Goal: Task Accomplishment & Management: Complete application form

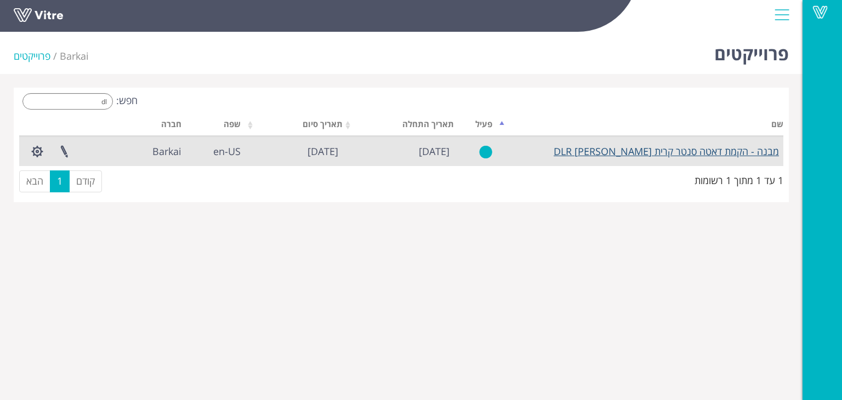
type input "dl"
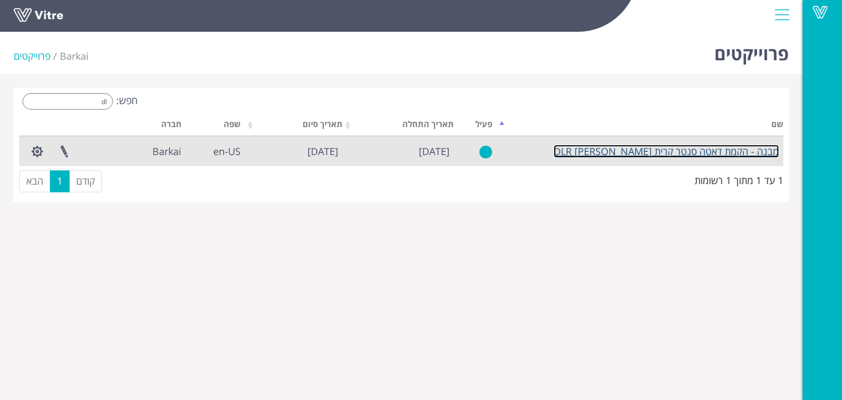
click at [681, 147] on link "מבנה - הקמת דאטה סנטר קרית [PERSON_NAME] DLR" at bounding box center [666, 151] width 225 height 13
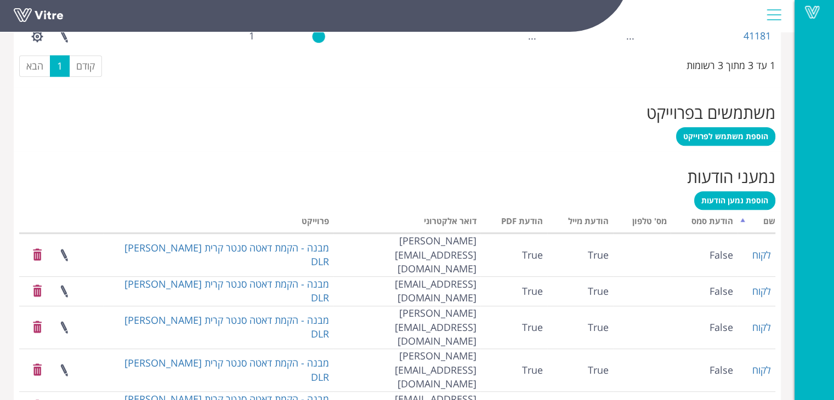
scroll to position [620, 0]
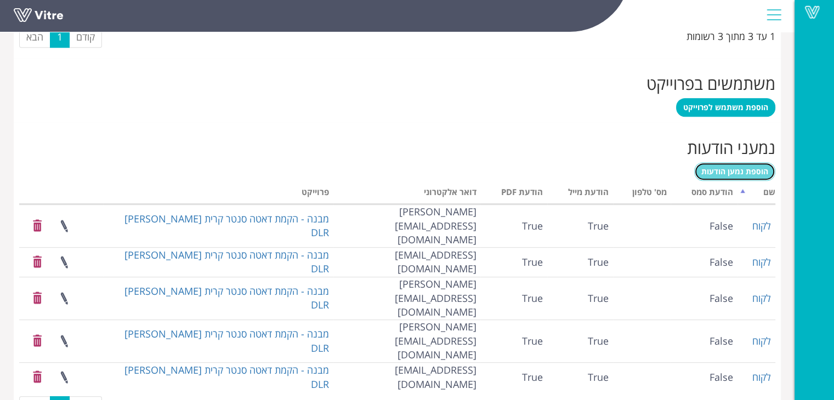
click at [714, 172] on span "הוספת נמען הודעות" at bounding box center [734, 171] width 67 height 10
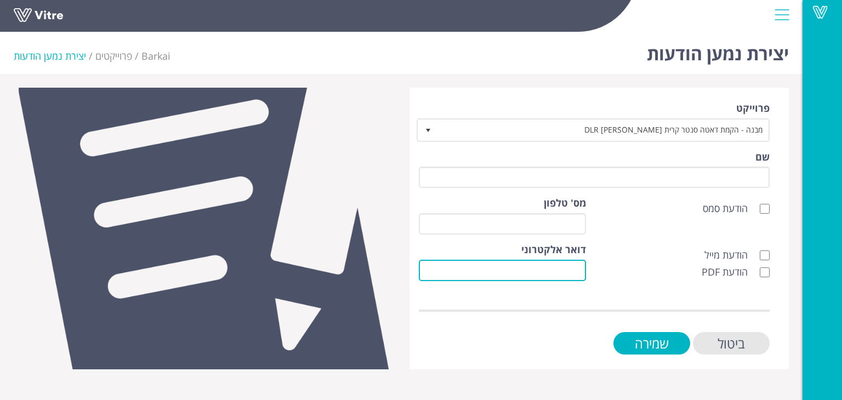
click at [559, 266] on input "דואר אלקטרוני" at bounding box center [502, 270] width 167 height 21
paste input "BaruchBE@geodanya.co.il"
type input "BaruchBE@geodanya.co.il"
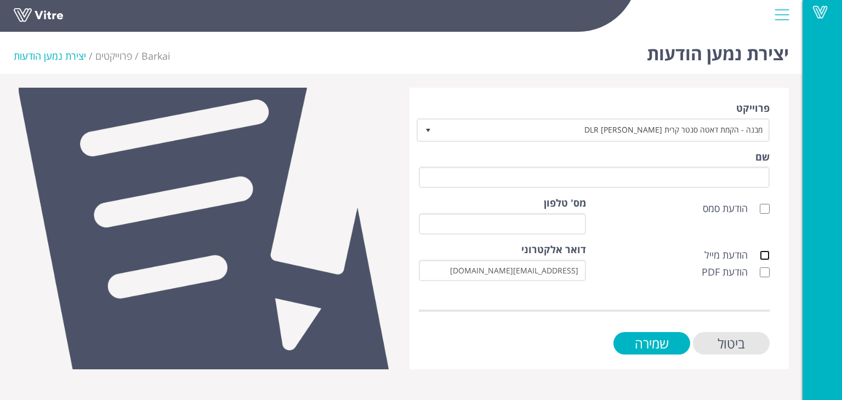
click at [762, 258] on input "הודעת מייל" at bounding box center [765, 255] width 10 height 10
checkbox input "true"
click at [763, 272] on input "הודעת PDF" at bounding box center [765, 272] width 10 height 10
checkbox input "true"
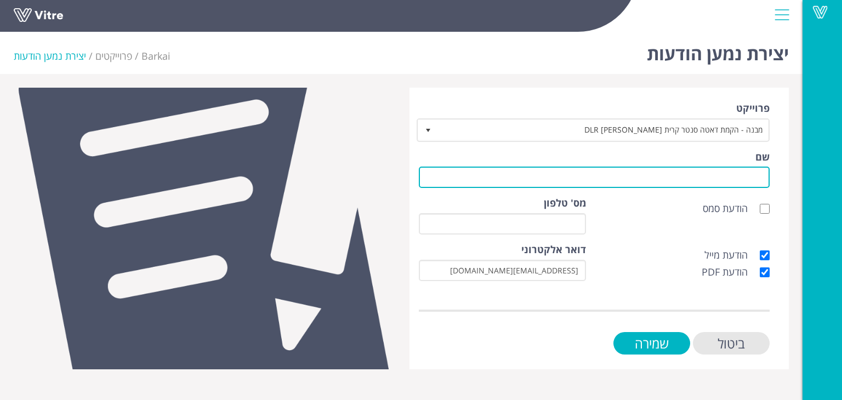
click at [741, 183] on input "שם" at bounding box center [594, 177] width 351 height 21
click at [746, 178] on input "לקוח" at bounding box center [594, 177] width 351 height 21
type input "לקוח"
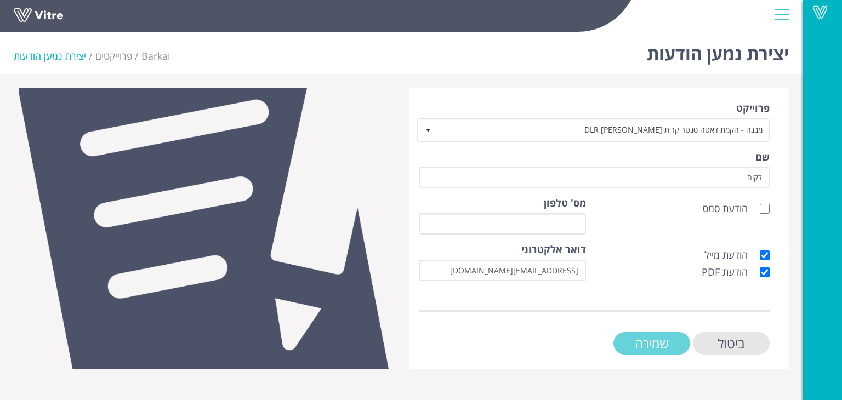
click at [653, 345] on input "שמירה" at bounding box center [651, 343] width 77 height 22
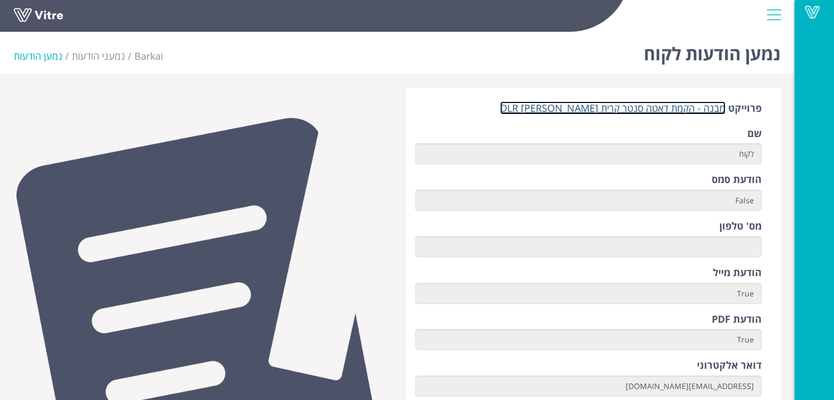
click at [635, 109] on link "מבנה - הקמת דאטה סנטר קרית [PERSON_NAME] DLR" at bounding box center [612, 107] width 225 height 13
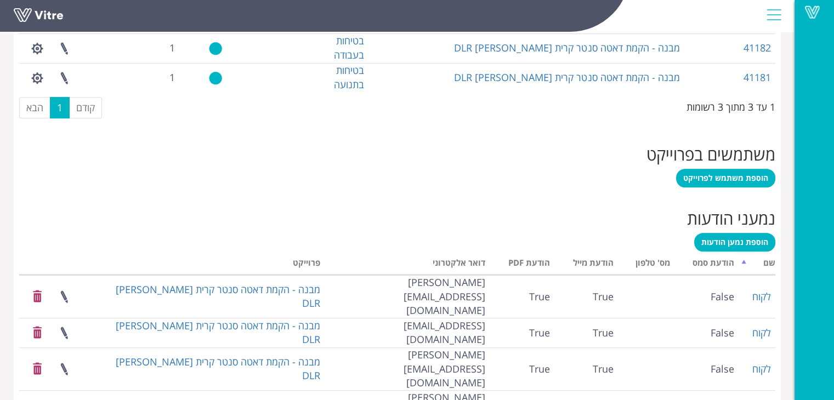
scroll to position [650, 0]
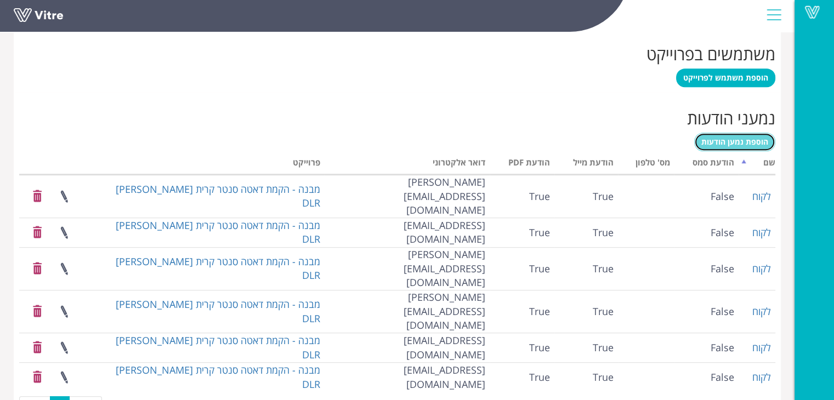
click at [730, 143] on span "הוספת נמען הודעות" at bounding box center [734, 141] width 67 height 10
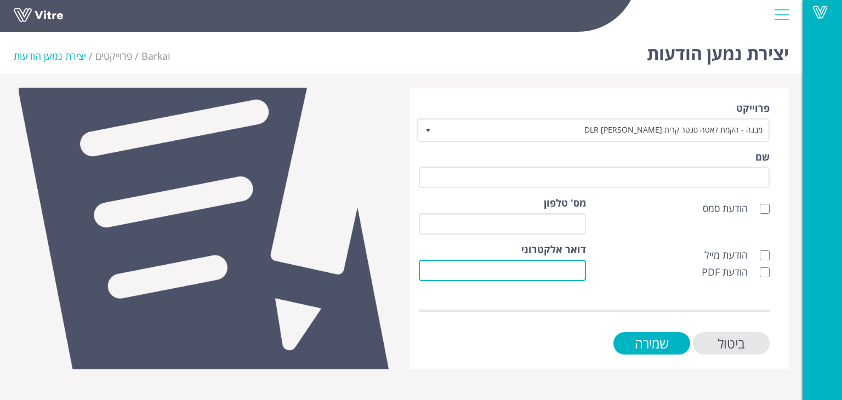
click at [552, 270] on input "דואר אלקטרוני" at bounding box center [502, 270] width 167 height 21
paste input "OmerO@geodanya.co.il"
type input "OmerO@geodanya.co.il"
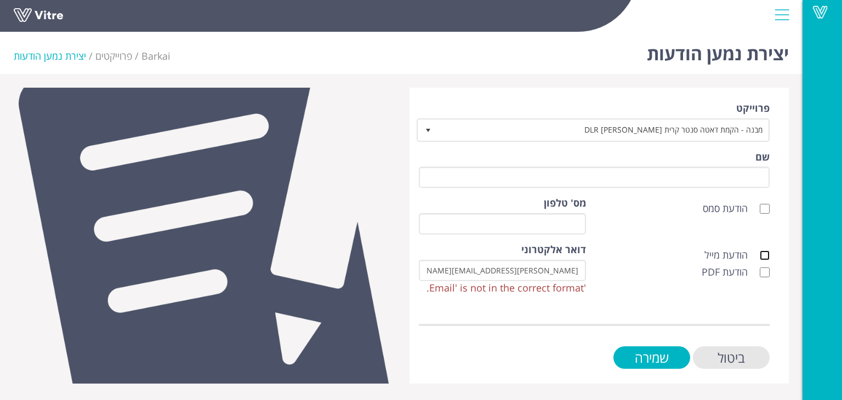
click at [763, 254] on input "הודעת מייל" at bounding box center [765, 255] width 10 height 10
checkbox input "true"
click at [763, 272] on input "הודעת PDF" at bounding box center [765, 272] width 10 height 10
checkbox input "true"
click at [580, 273] on input "OmerO@geodanya.co.il" at bounding box center [502, 270] width 167 height 21
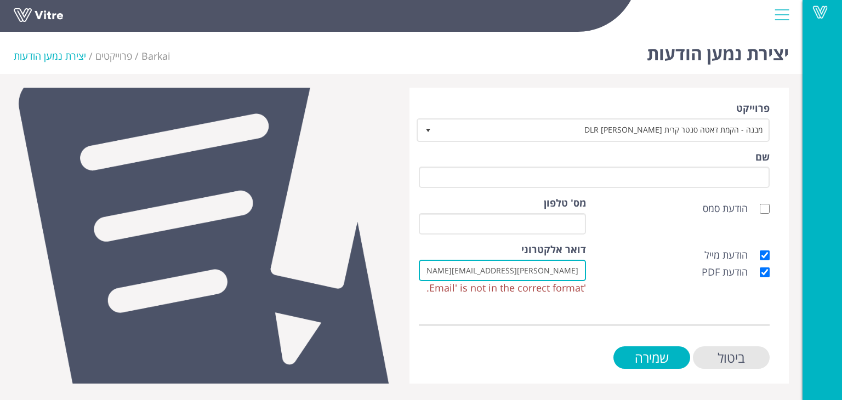
click at [489, 270] on input "OmerO@geodanya.co.il" at bounding box center [502, 270] width 167 height 21
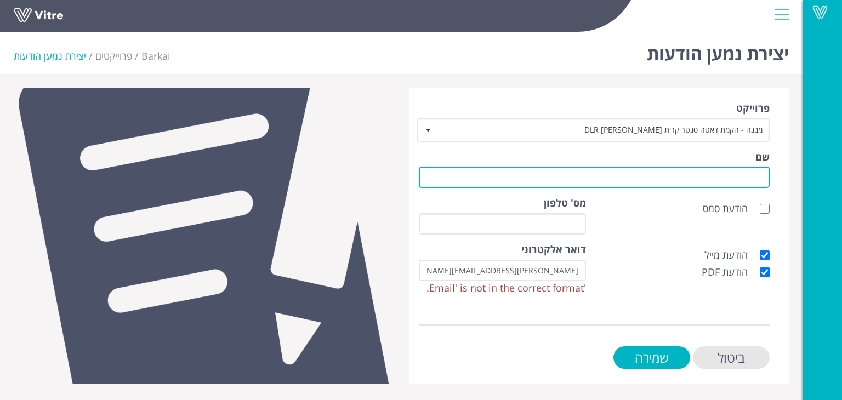
click at [669, 175] on input "שם" at bounding box center [594, 177] width 351 height 21
type input "לקוח"
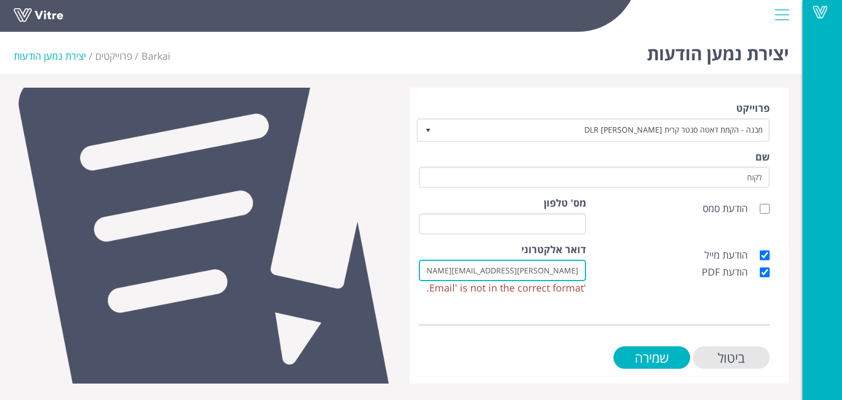
click at [551, 275] on input "[PERSON_NAME][EMAIL_ADDRESS][DOMAIN_NAME]" at bounding box center [502, 270] width 167 height 21
click at [497, 270] on input "[PERSON_NAME][EMAIL_ADDRESS][DOMAIN_NAME]" at bounding box center [502, 270] width 167 height 21
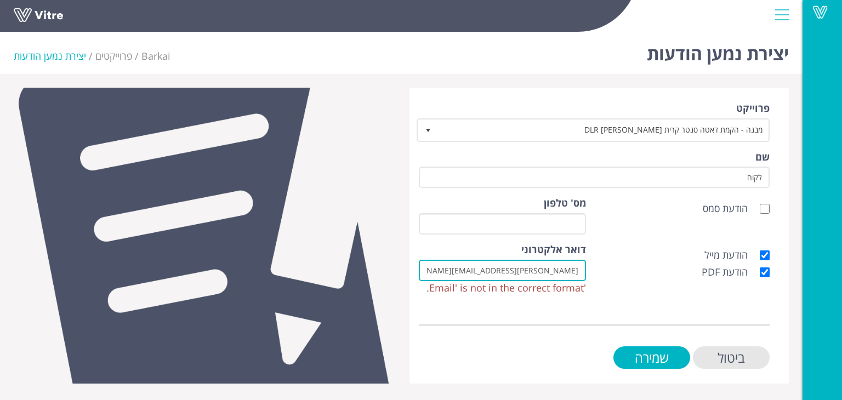
click at [492, 269] on input "[PERSON_NAME][EMAIL_ADDRESS][DOMAIN_NAME]" at bounding box center [502, 270] width 167 height 21
click at [494, 268] on input "[PERSON_NAME][EMAIL_ADDRESS][DOMAIN_NAME]" at bounding box center [502, 270] width 167 height 21
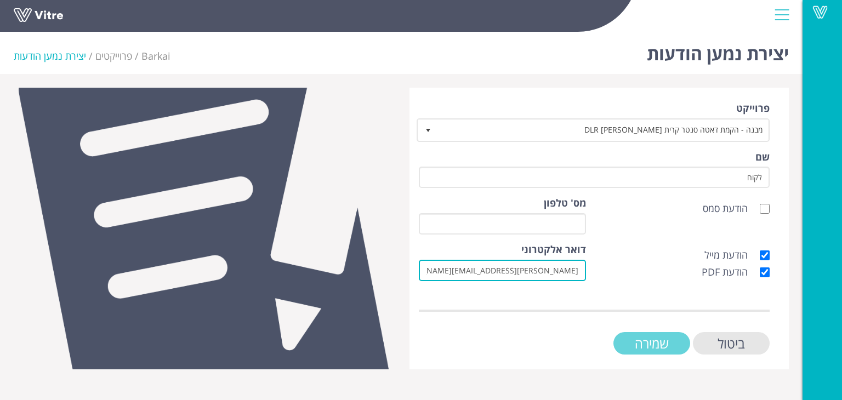
type input "[PERSON_NAME][EMAIL_ADDRESS][DOMAIN_NAME]"
click at [640, 338] on input "שמירה" at bounding box center [651, 343] width 77 height 22
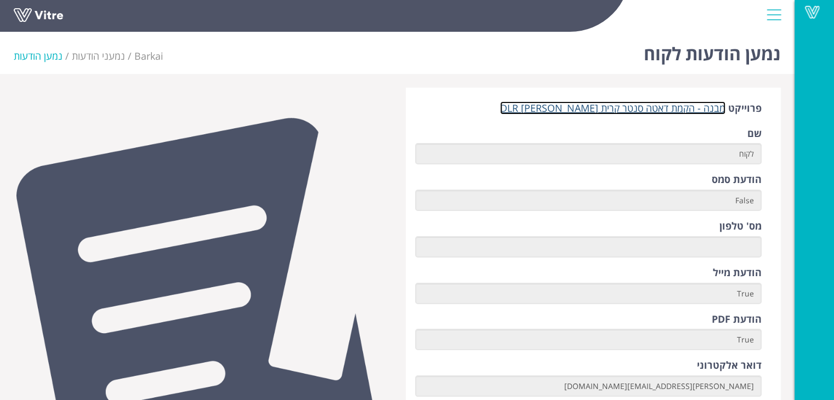
click at [670, 109] on link "מבנה - הקמת דאטה סנטר קרית [PERSON_NAME] DLR" at bounding box center [612, 107] width 225 height 13
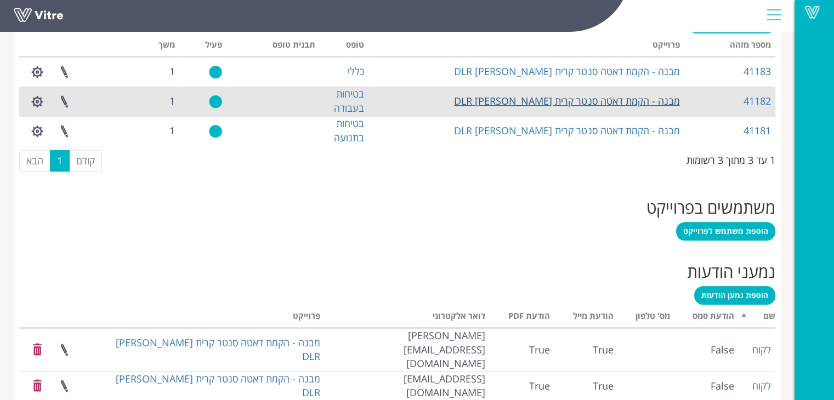
scroll to position [680, 0]
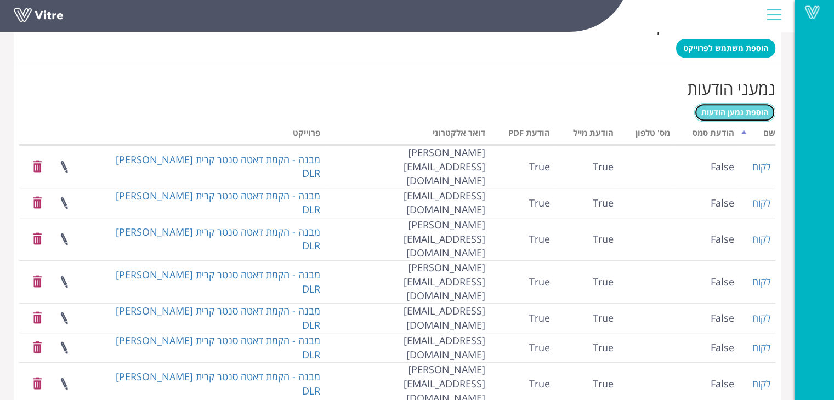
click at [714, 115] on span "הוספת נמען הודעות" at bounding box center [734, 112] width 67 height 10
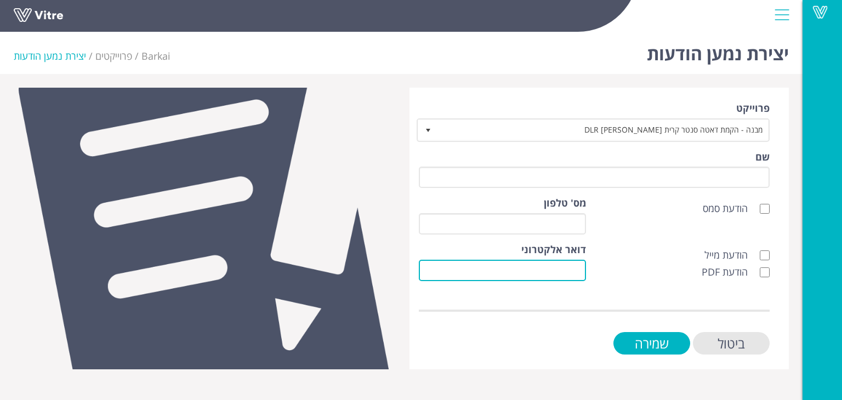
click at [544, 266] on input "דואר אלקטרוני" at bounding box center [502, 270] width 167 height 21
paste input "[EMAIL_ADDRESS][DOMAIN_NAME]"
type input "[EMAIL_ADDRESS][DOMAIN_NAME]"
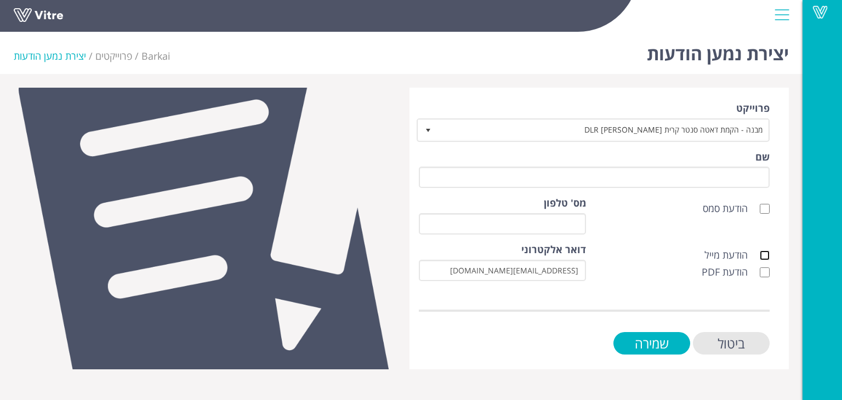
click at [764, 253] on input "הודעת מייל" at bounding box center [765, 255] width 10 height 10
checkbox input "true"
click at [763, 275] on input "הודעת PDF" at bounding box center [765, 272] width 10 height 10
checkbox input "true"
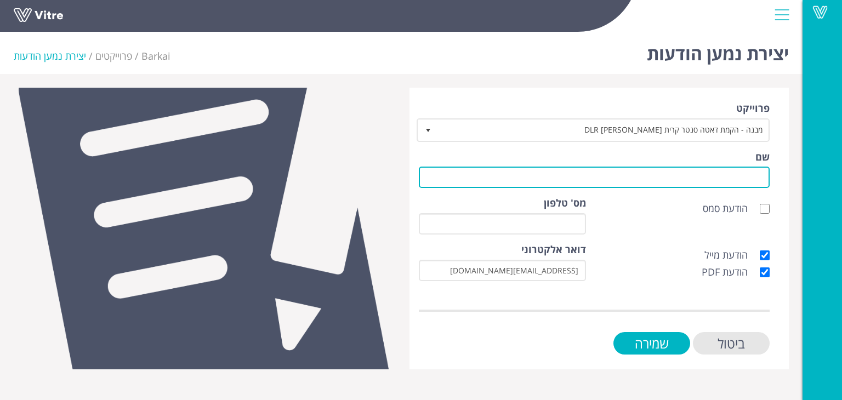
click at [741, 178] on input "שם" at bounding box center [594, 177] width 351 height 21
type input "לקוח"
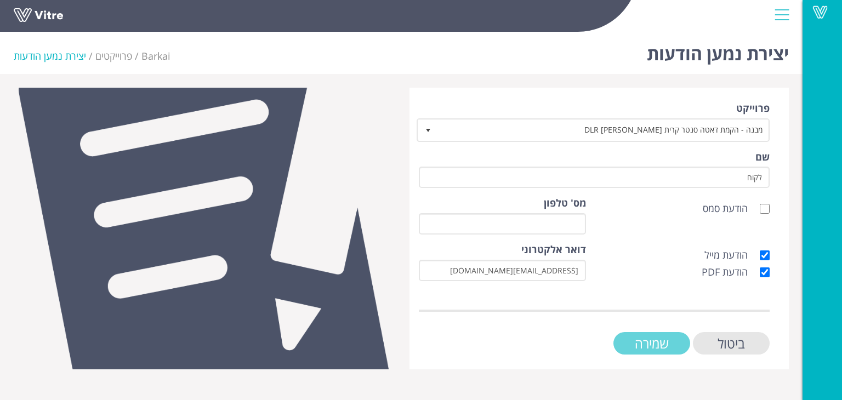
click at [681, 341] on input "שמירה" at bounding box center [651, 343] width 77 height 22
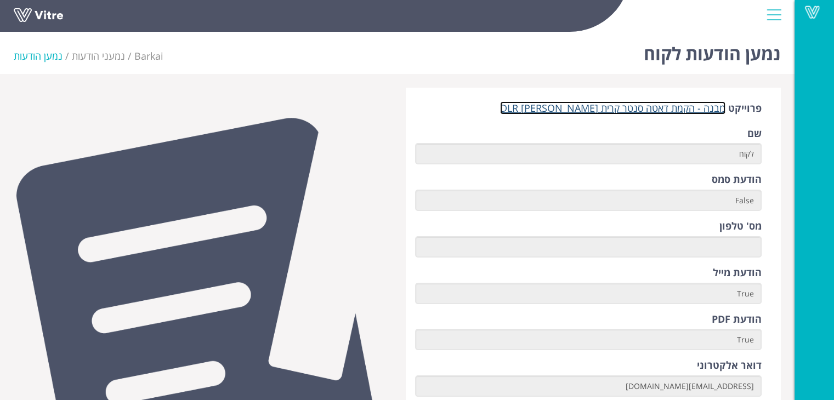
click at [646, 110] on link "מבנה - הקמת דאטה סנטר קרית [PERSON_NAME] DLR" at bounding box center [612, 107] width 225 height 13
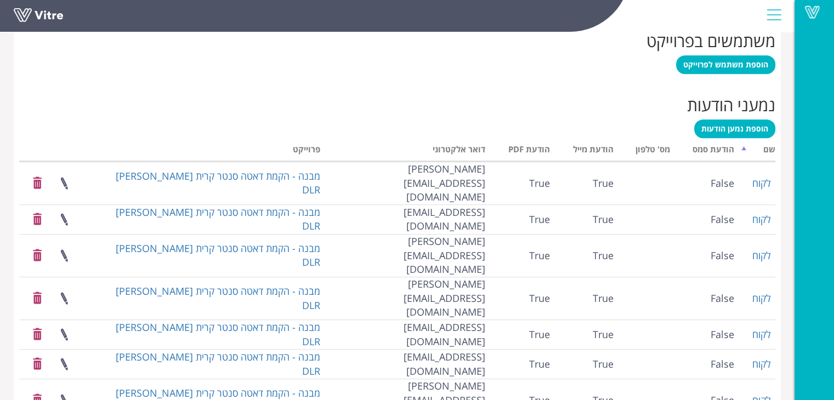
scroll to position [709, 0]
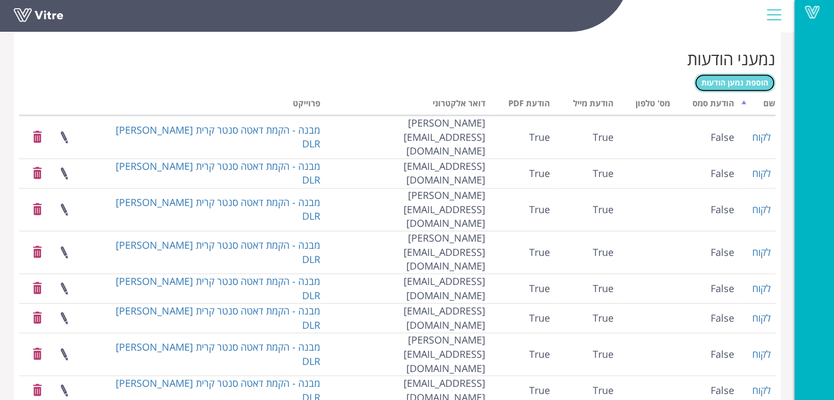
click at [726, 86] on span "הוספת נמען הודעות" at bounding box center [734, 82] width 67 height 10
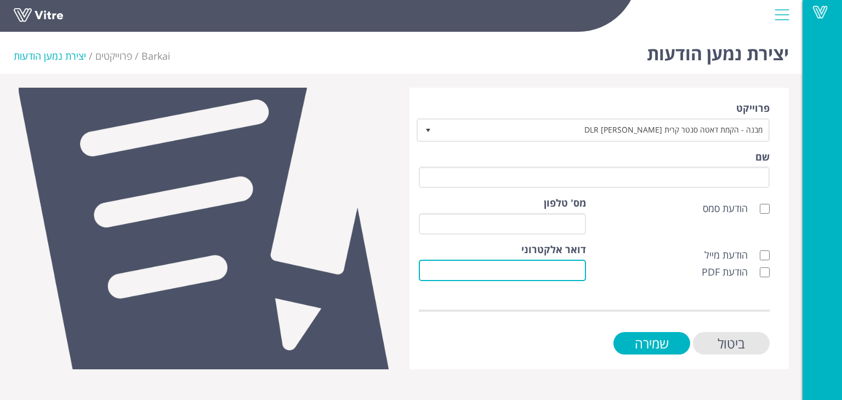
click at [566, 272] on input "דואר אלקטרוני" at bounding box center [502, 270] width 167 height 21
paste input "[EMAIL_ADDRESS][DOMAIN_NAME]"
type input "[EMAIL_ADDRESS][DOMAIN_NAME]"
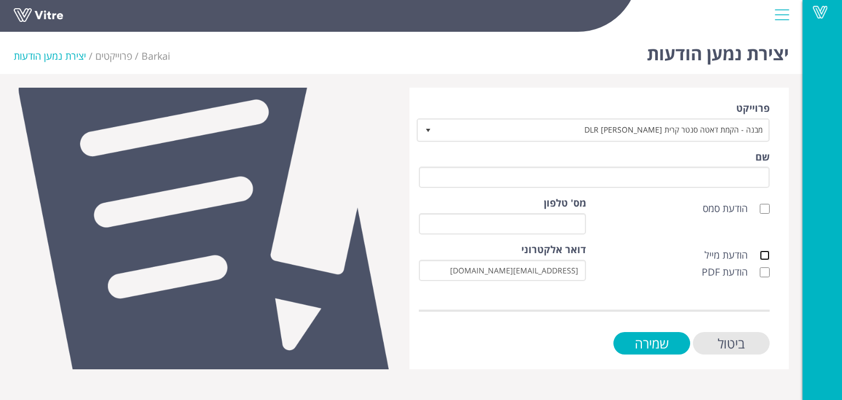
click at [761, 253] on input "הודעת מייל" at bounding box center [765, 255] width 10 height 10
checkbox input "true"
click at [766, 273] on input "הודעת PDF" at bounding box center [765, 272] width 10 height 10
checkbox input "true"
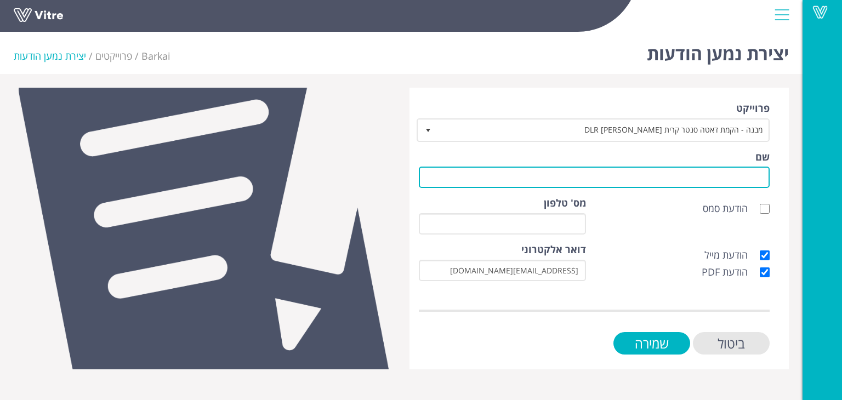
click at [739, 173] on input "שם" at bounding box center [594, 177] width 351 height 21
type input "לקוח"
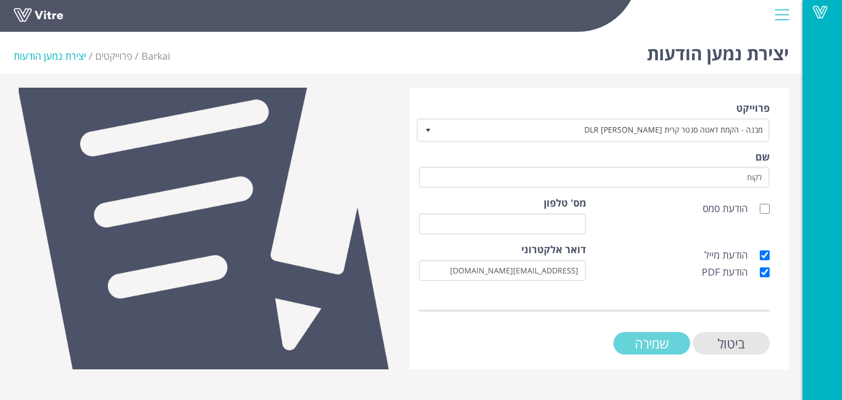
click at [662, 340] on input "שמירה" at bounding box center [651, 343] width 77 height 22
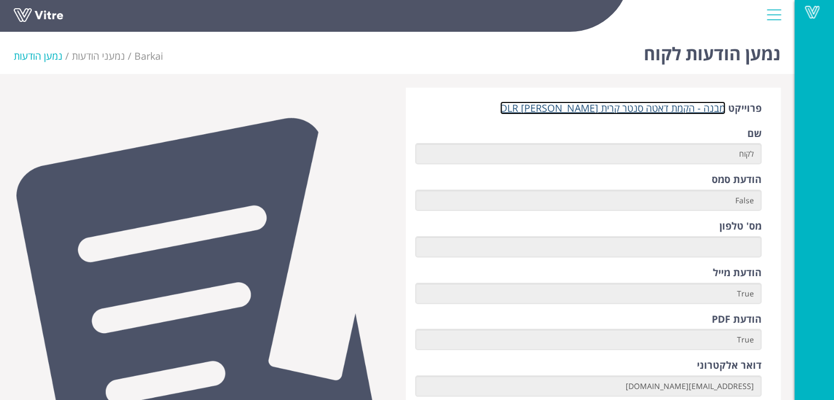
click at [679, 108] on link "מבנה - הקמת דאטה סנטר קרית [PERSON_NAME] DLR" at bounding box center [612, 107] width 225 height 13
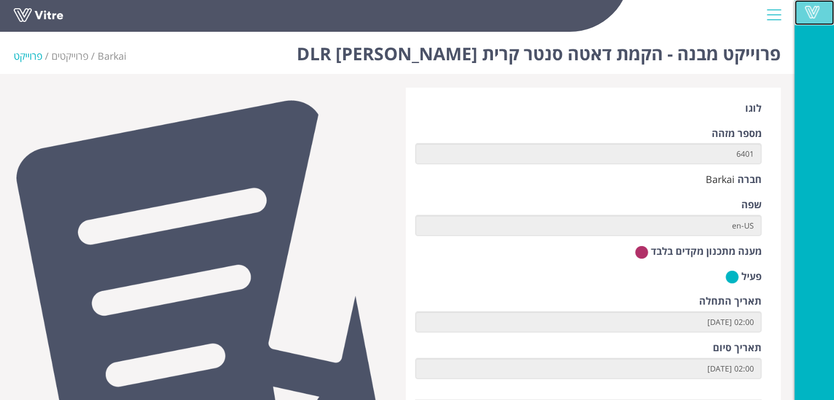
click at [816, 13] on span at bounding box center [811, 11] width 27 height 13
